Goal: Information Seeking & Learning: Find specific fact

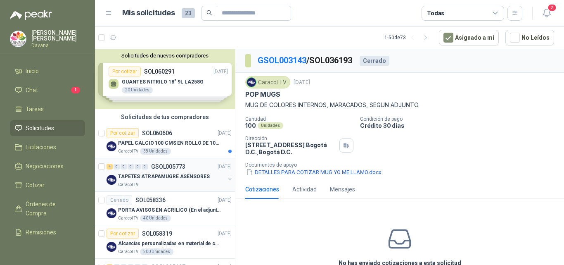
click at [187, 176] on p "TAPETES ATRAPAMUGRE ASENSORES" at bounding box center [164, 177] width 92 height 8
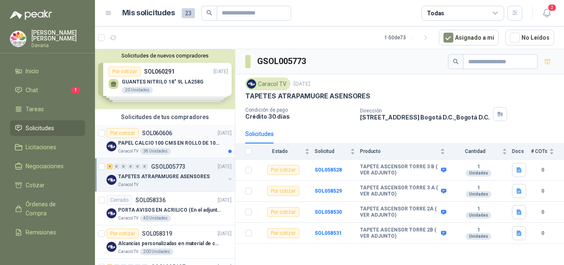
click at [186, 143] on p "PAPEL CALCIO 100 CMS EN ROLLO DE 100 GR" at bounding box center [169, 143] width 103 height 8
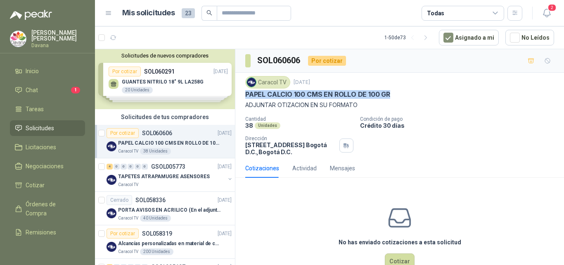
drag, startPoint x: 246, startPoint y: 95, endPoint x: 389, endPoint y: 95, distance: 143.0
click at [389, 95] on div "PAPEL CALCIO 100 CMS EN ROLLO DE 100 GR" at bounding box center [399, 94] width 309 height 9
copy p "PAPEL CALCIO 100 CMS EN ROLLO DE 100 GR"
click at [481, 0] on html "[PERSON_NAME] Davana Inicio Chat 1 Tareas Solicitudes Licitaciones Negociacione…" at bounding box center [282, 132] width 564 height 265
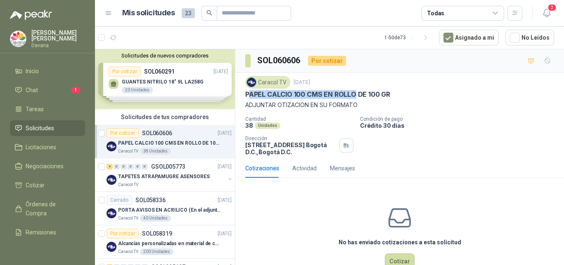
drag, startPoint x: 248, startPoint y: 95, endPoint x: 355, endPoint y: 91, distance: 107.5
click at [355, 91] on p "PAPEL CALCIO 100 CMS EN ROLLO DE 100 GR" at bounding box center [317, 94] width 145 height 9
copy p "[PERSON_NAME] CALCIO 100 CMS EN ROLLO"
click at [263, 87] on div "Caracol TV" at bounding box center [267, 82] width 45 height 12
drag, startPoint x: 246, startPoint y: 93, endPoint x: 390, endPoint y: 91, distance: 144.2
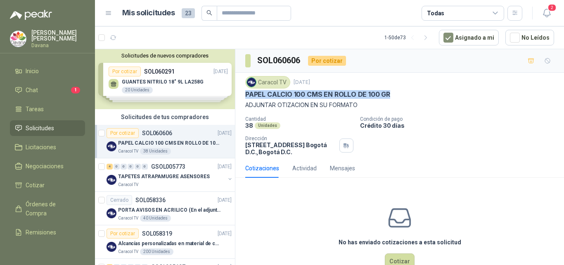
click at [390, 91] on div "PAPEL CALCIO 100 CMS EN ROLLO DE 100 GR" at bounding box center [399, 94] width 309 height 9
copy p "PAPEL CALCIO 100 CMS EN ROLLO DE 100 GR"
click at [384, 98] on p "PAPEL CALCIO 100 CMS EN ROLLO DE 100 GR" at bounding box center [317, 94] width 145 height 9
drag, startPoint x: 247, startPoint y: 124, endPoint x: 296, endPoint y: 130, distance: 49.5
click at [296, 130] on div "Cantidad 38 Unidades Condición de pago Crédito 30 [PERSON_NAME] Dirección [STRE…" at bounding box center [399, 135] width 309 height 39
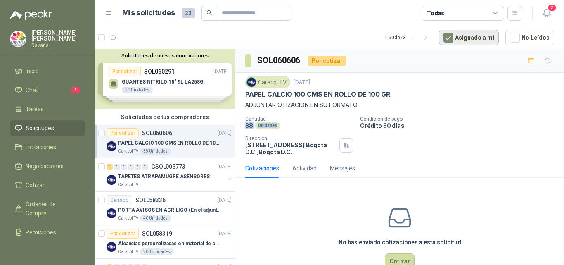
copy div "38 Unidades"
